Goal: Task Accomplishment & Management: Use online tool/utility

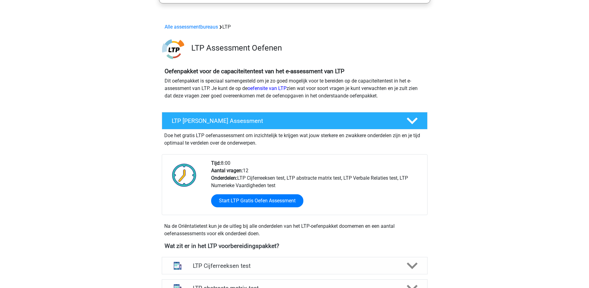
scroll to position [62, 0]
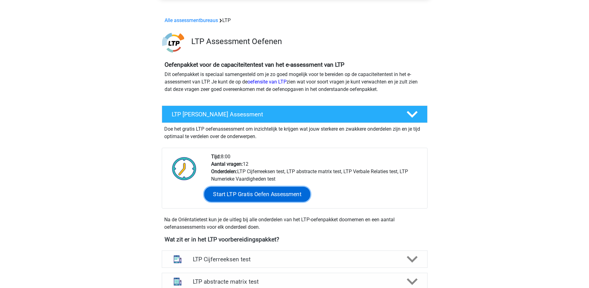
click at [271, 193] on link "Start LTP Gratis Oefen Assessment" at bounding box center [257, 194] width 106 height 15
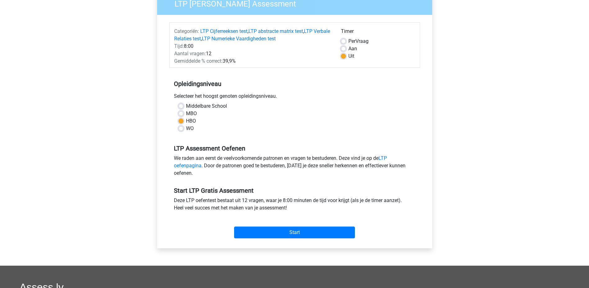
scroll to position [93, 0]
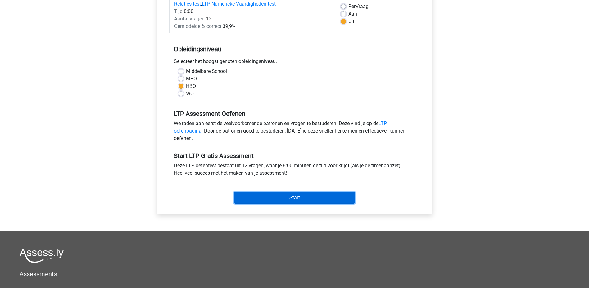
click at [287, 200] on input "Start" at bounding box center [294, 198] width 121 height 12
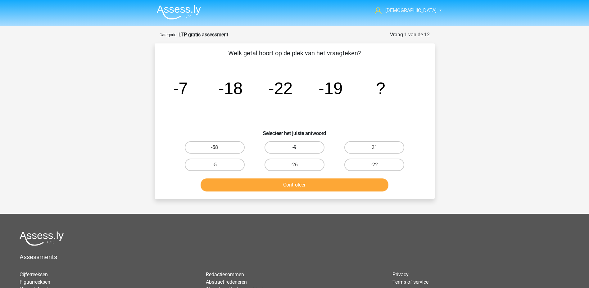
click at [312, 146] on label "-9" at bounding box center [294, 147] width 60 height 12
click at [298, 147] on input "-9" at bounding box center [296, 149] width 4 height 4
radio input "true"
click at [310, 186] on button "Controleer" at bounding box center [294, 184] width 188 height 13
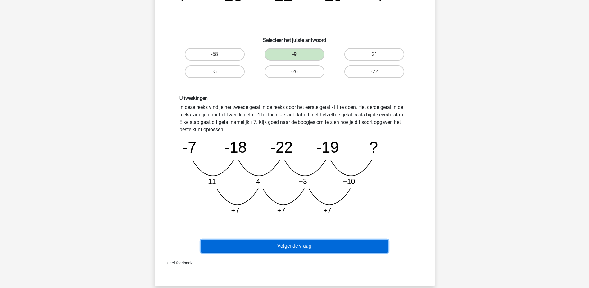
click at [350, 241] on button "Volgende vraag" at bounding box center [294, 246] width 188 height 13
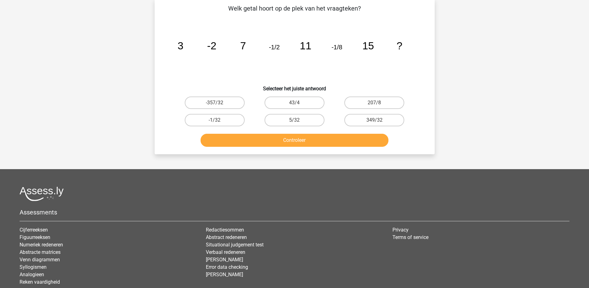
scroll to position [31, 0]
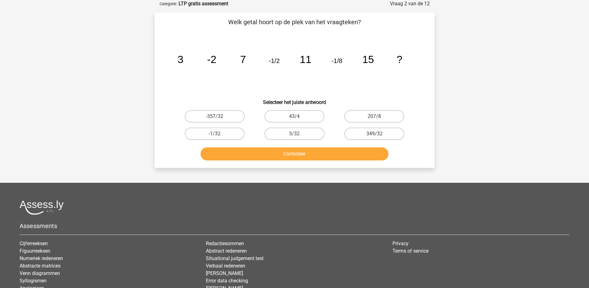
click at [218, 136] on input "-1/32" at bounding box center [216, 136] width 4 height 4
radio input "true"
click at [241, 159] on button "Controleer" at bounding box center [294, 153] width 188 height 13
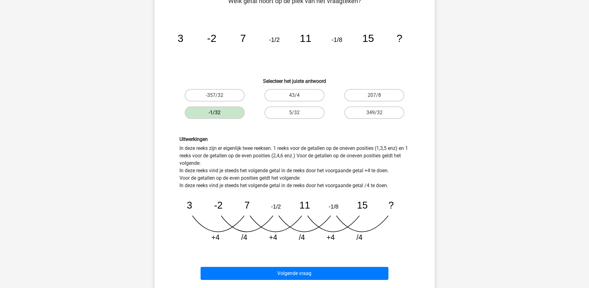
scroll to position [155, 0]
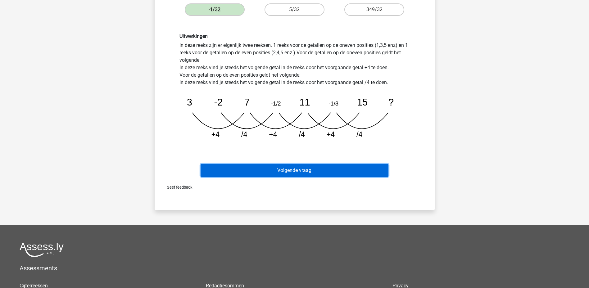
click at [293, 168] on button "Volgende vraag" at bounding box center [294, 170] width 188 height 13
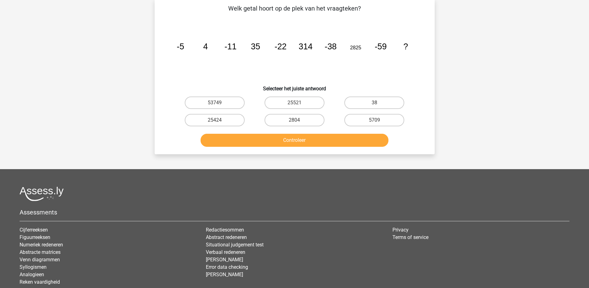
scroll to position [31, 0]
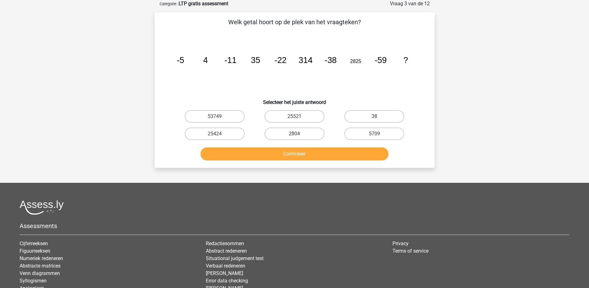
click at [215, 123] on div "25424" at bounding box center [214, 116] width 75 height 12
click at [217, 135] on input "25424" at bounding box center [216, 136] width 4 height 4
radio input "true"
click at [237, 153] on button "Controleer" at bounding box center [294, 153] width 188 height 13
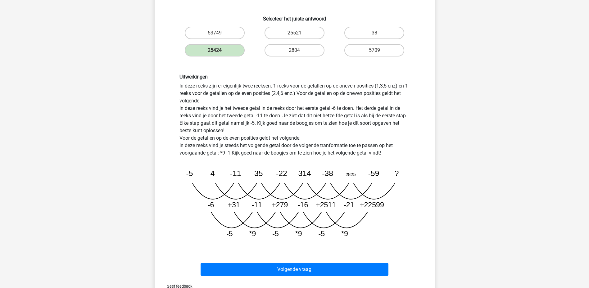
scroll to position [124, 0]
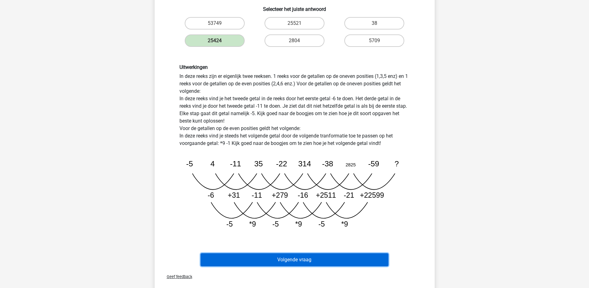
click at [280, 256] on button "Volgende vraag" at bounding box center [294, 259] width 188 height 13
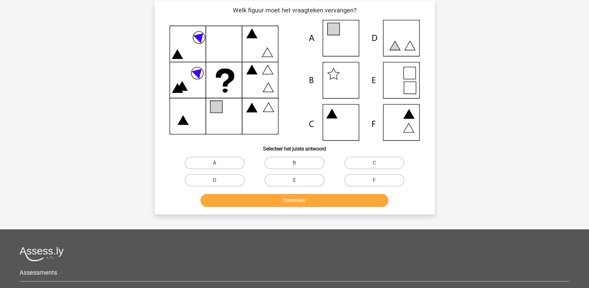
scroll to position [31, 0]
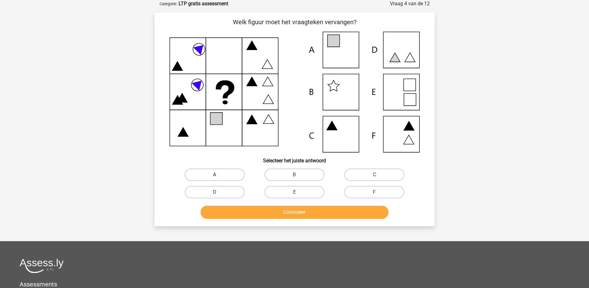
click at [212, 172] on label "A" at bounding box center [215, 175] width 60 height 12
click at [214, 175] on input "A" at bounding box center [216, 177] width 4 height 4
radio input "true"
click at [246, 216] on button "Controleer" at bounding box center [294, 212] width 188 height 13
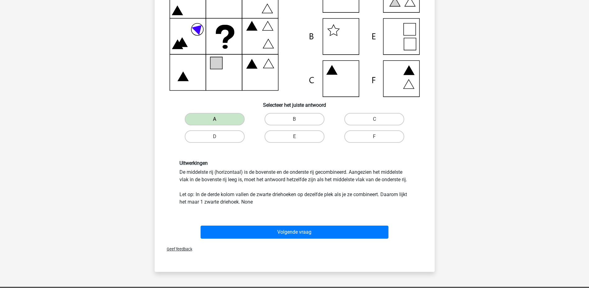
scroll to position [93, 0]
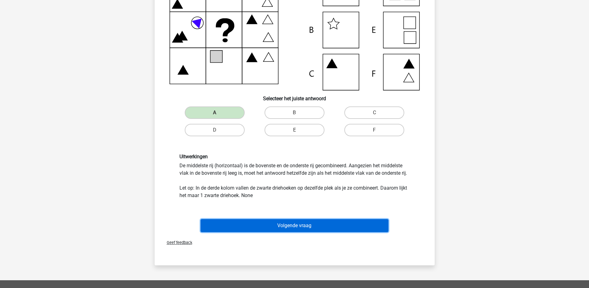
click at [275, 218] on div "Volgende vraag" at bounding box center [294, 224] width 260 height 20
click at [274, 230] on button "Volgende vraag" at bounding box center [294, 225] width 188 height 13
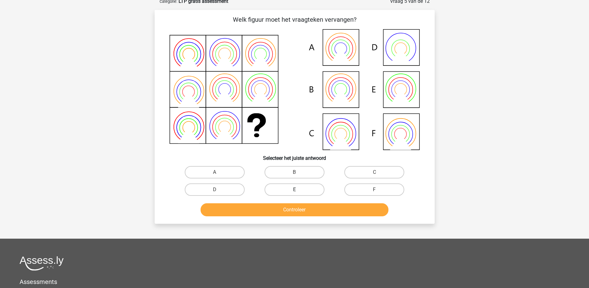
scroll to position [31, 0]
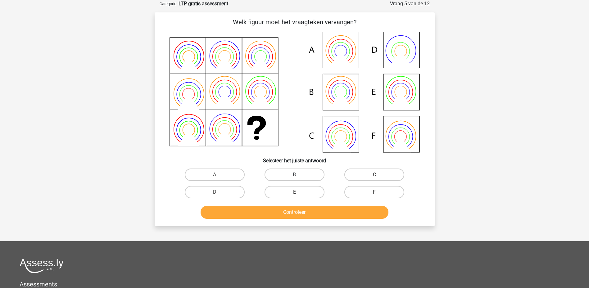
click at [294, 171] on label "B" at bounding box center [294, 175] width 60 height 12
click at [294, 175] on input "B" at bounding box center [296, 177] width 4 height 4
radio input "true"
click at [295, 209] on button "Controleer" at bounding box center [294, 212] width 188 height 13
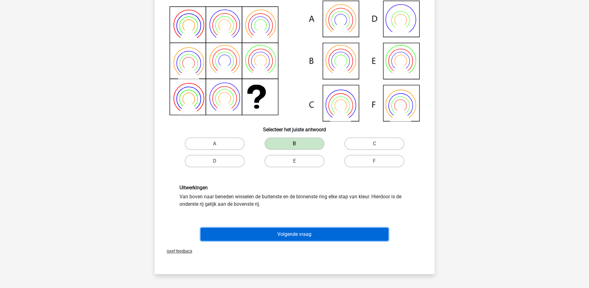
click at [284, 231] on button "Volgende vraag" at bounding box center [294, 234] width 188 height 13
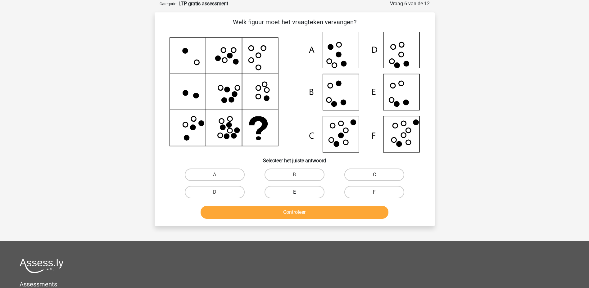
click at [293, 194] on label "E" at bounding box center [294, 192] width 60 height 12
click at [294, 194] on input "E" at bounding box center [296, 194] width 4 height 4
radio input "true"
click at [293, 214] on button "Controleer" at bounding box center [294, 212] width 188 height 13
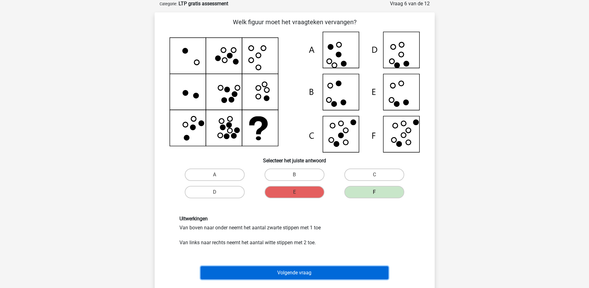
click at [289, 274] on button "Volgende vraag" at bounding box center [294, 272] width 188 height 13
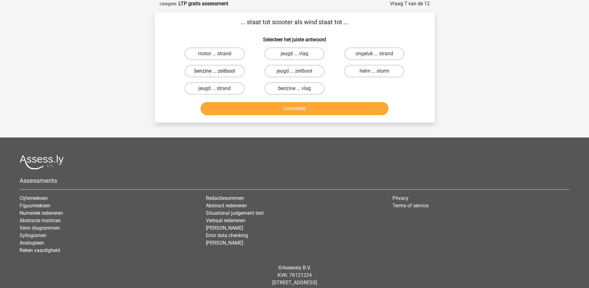
click at [230, 72] on label "benzine ... zeilboot" at bounding box center [215, 71] width 60 height 12
click at [218, 72] on input "benzine ... zeilboot" at bounding box center [216, 73] width 4 height 4
radio input "true"
click at [252, 111] on button "Controleer" at bounding box center [294, 108] width 188 height 13
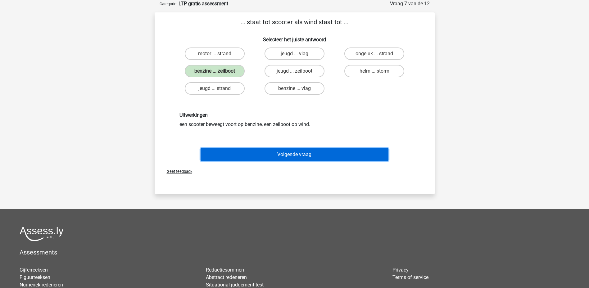
click at [260, 155] on button "Volgende vraag" at bounding box center [294, 154] width 188 height 13
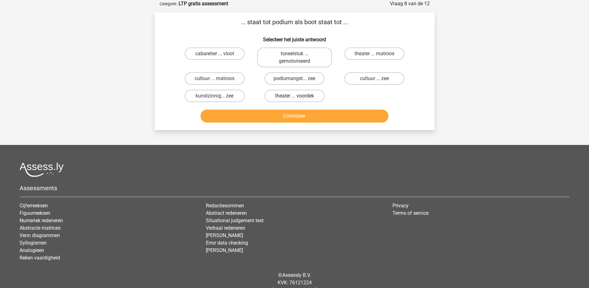
click at [306, 95] on label "theater ... voordek" at bounding box center [294, 96] width 60 height 12
click at [298, 96] on input "theater ... voordek" at bounding box center [296, 98] width 4 height 4
radio input "true"
click at [304, 118] on button "Controleer" at bounding box center [294, 116] width 188 height 13
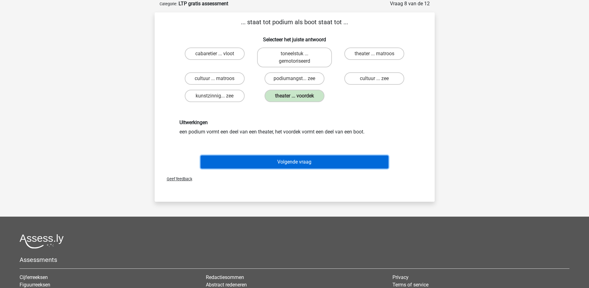
click at [288, 168] on button "Volgende vraag" at bounding box center [294, 161] width 188 height 13
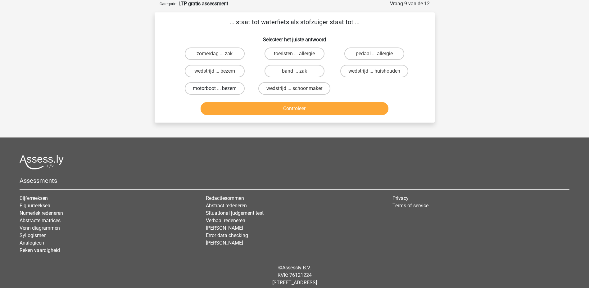
click at [233, 88] on label "motorboot ... bezem" at bounding box center [215, 88] width 60 height 12
click at [218, 88] on input "motorboot ... bezem" at bounding box center [216, 90] width 4 height 4
radio input "true"
click at [256, 104] on button "Controleer" at bounding box center [294, 108] width 188 height 13
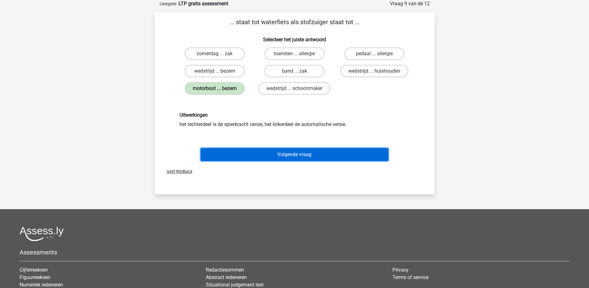
click at [266, 155] on button "Volgende vraag" at bounding box center [294, 154] width 188 height 13
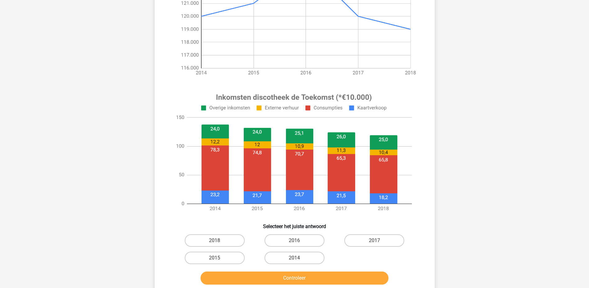
scroll to position [155, 0]
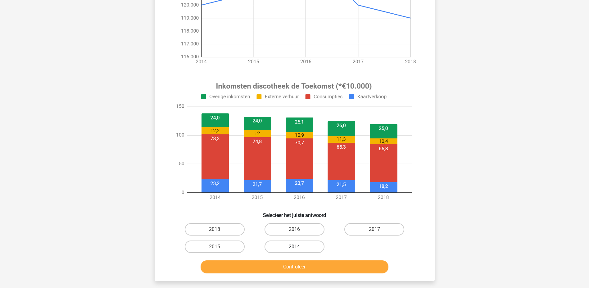
click at [304, 245] on label "2014" at bounding box center [294, 247] width 60 height 12
click at [298, 247] on input "2014" at bounding box center [296, 249] width 4 height 4
radio input "true"
click at [304, 266] on button "Controleer" at bounding box center [294, 266] width 188 height 13
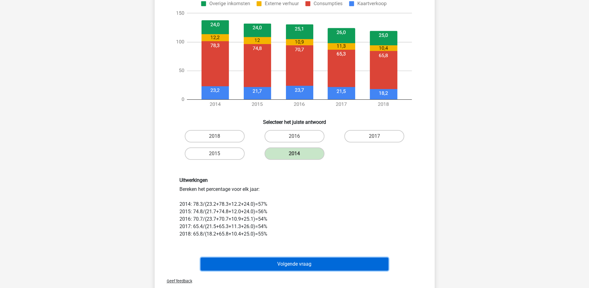
click at [297, 261] on button "Volgende vraag" at bounding box center [294, 264] width 188 height 13
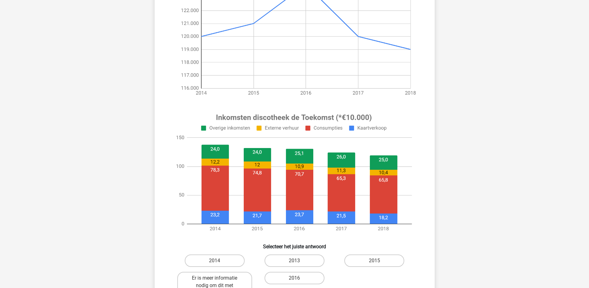
scroll to position [124, 0]
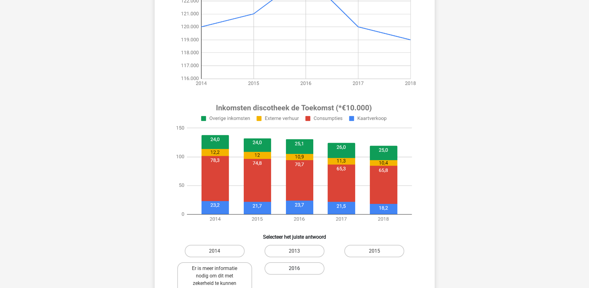
click at [307, 268] on label "2016" at bounding box center [294, 268] width 60 height 12
click at [298, 268] on input "2016" at bounding box center [296, 270] width 4 height 4
radio input "true"
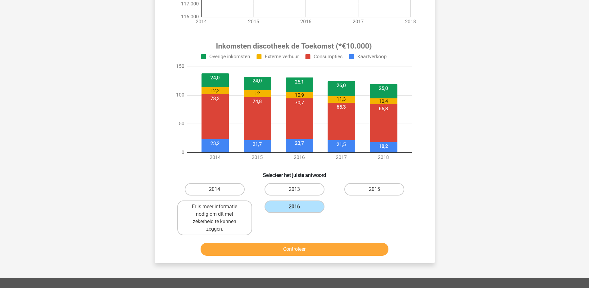
scroll to position [186, 0]
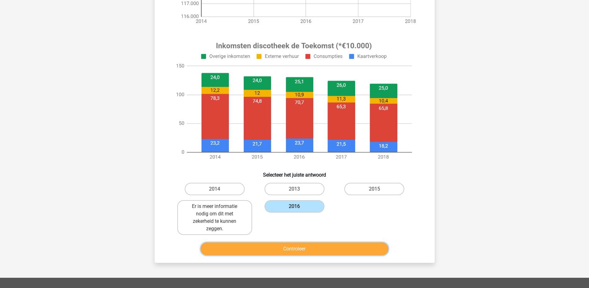
click at [331, 249] on button "Controleer" at bounding box center [294, 248] width 188 height 13
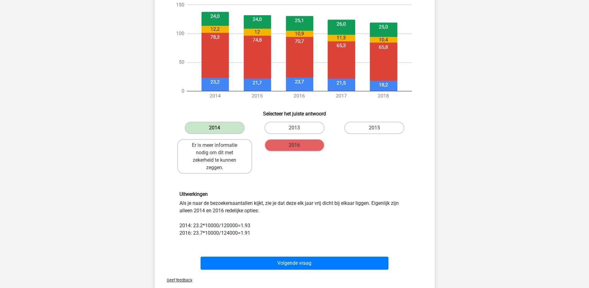
scroll to position [248, 0]
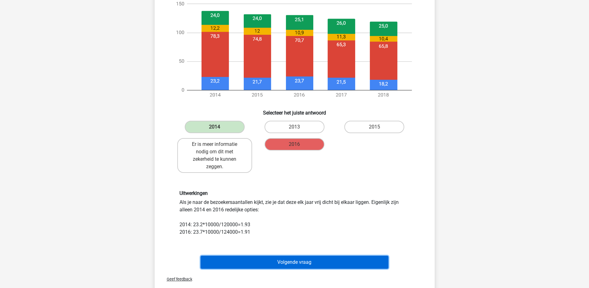
click at [276, 262] on button "Volgende vraag" at bounding box center [294, 262] width 188 height 13
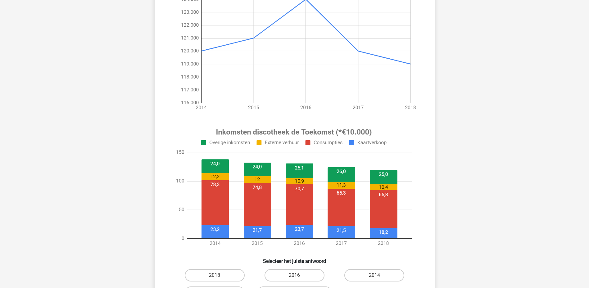
scroll to position [155, 0]
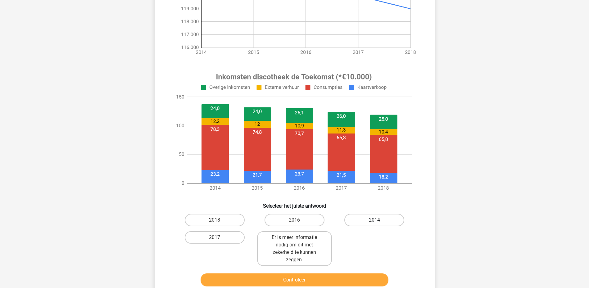
click at [374, 219] on label "2014" at bounding box center [374, 220] width 60 height 12
click at [374, 220] on input "2014" at bounding box center [376, 222] width 4 height 4
radio input "true"
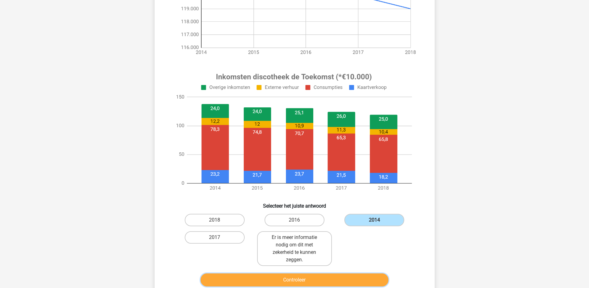
click at [336, 279] on button "Controleer" at bounding box center [294, 279] width 188 height 13
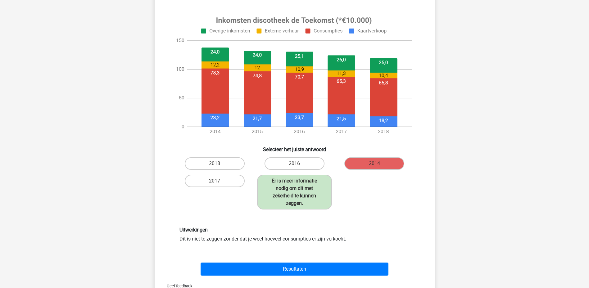
scroll to position [217, 0]
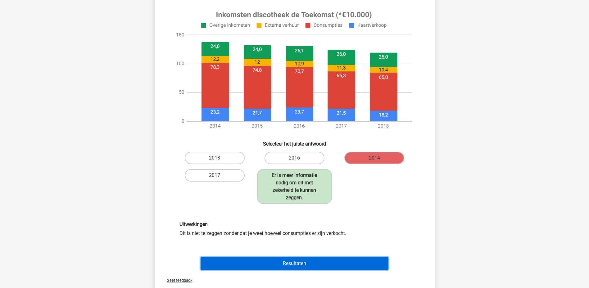
click at [300, 261] on button "Resultaten" at bounding box center [294, 263] width 188 height 13
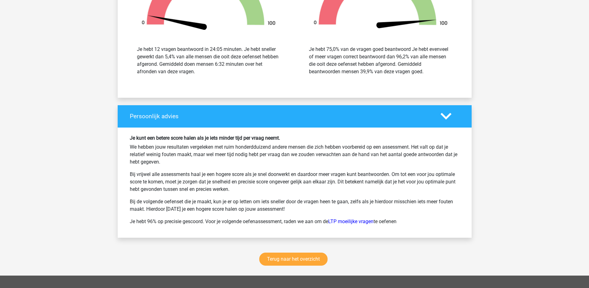
scroll to position [1024, 0]
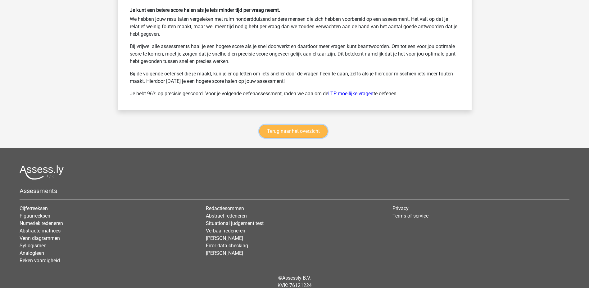
click at [290, 132] on link "Terug naar het overzicht" at bounding box center [293, 131] width 68 height 13
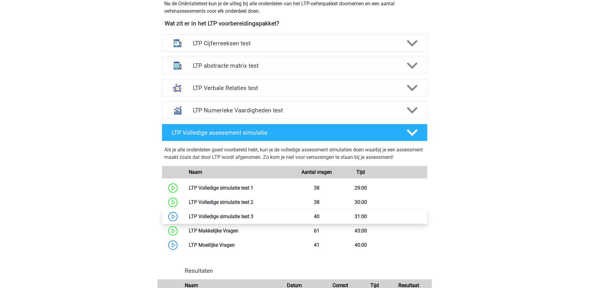
scroll to position [248, 0]
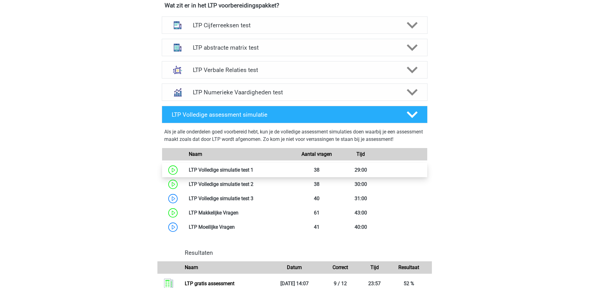
click at [253, 167] on link at bounding box center [253, 170] width 0 height 6
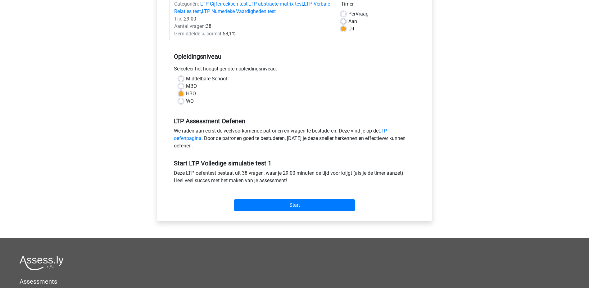
scroll to position [93, 0]
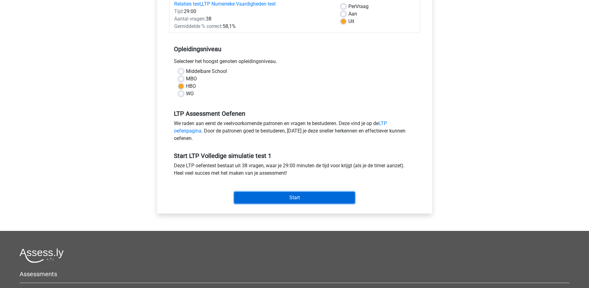
click at [281, 199] on input "Start" at bounding box center [294, 198] width 121 height 12
